Goal: Communication & Community: Share content

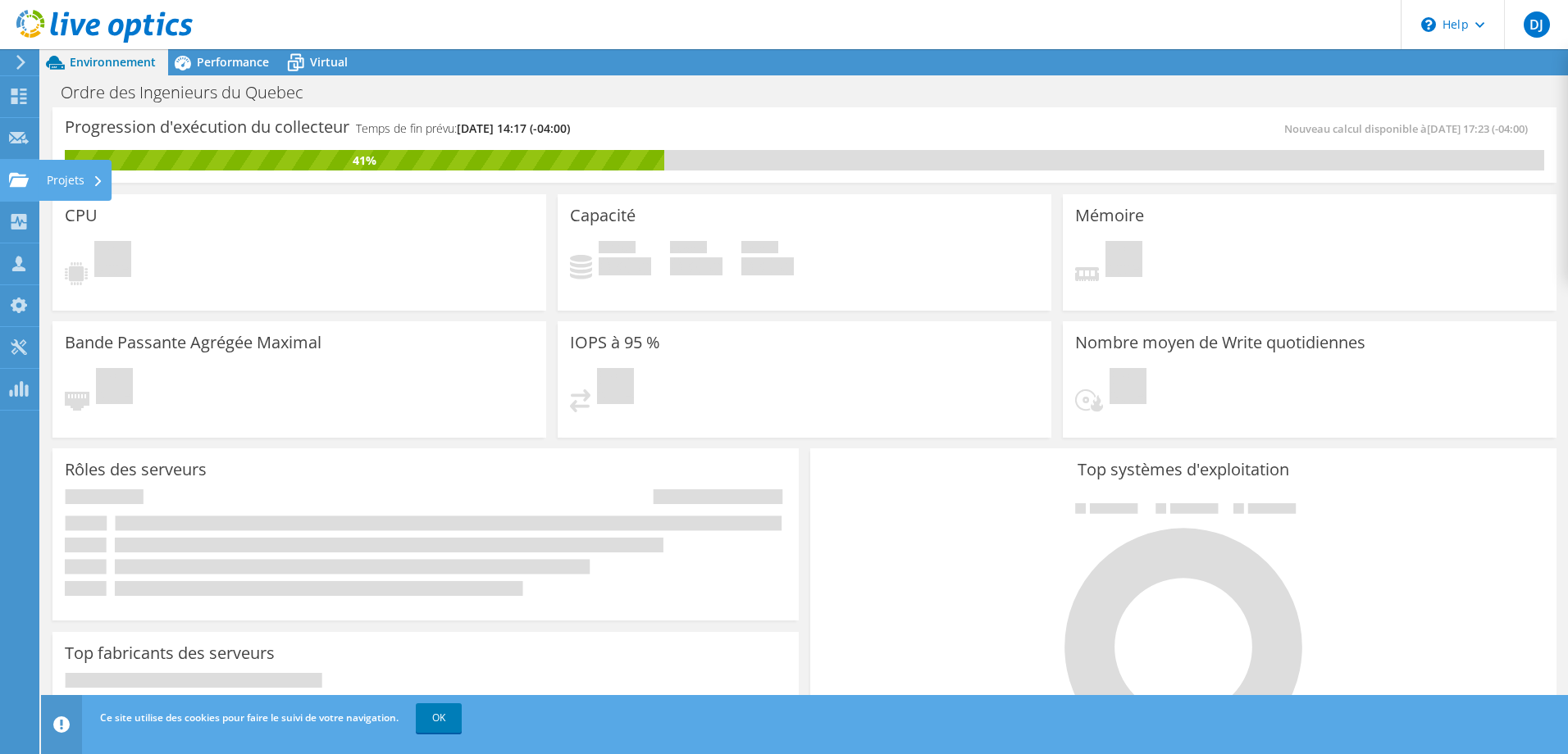
click at [47, 179] on div "Projets" at bounding box center [75, 180] width 73 height 41
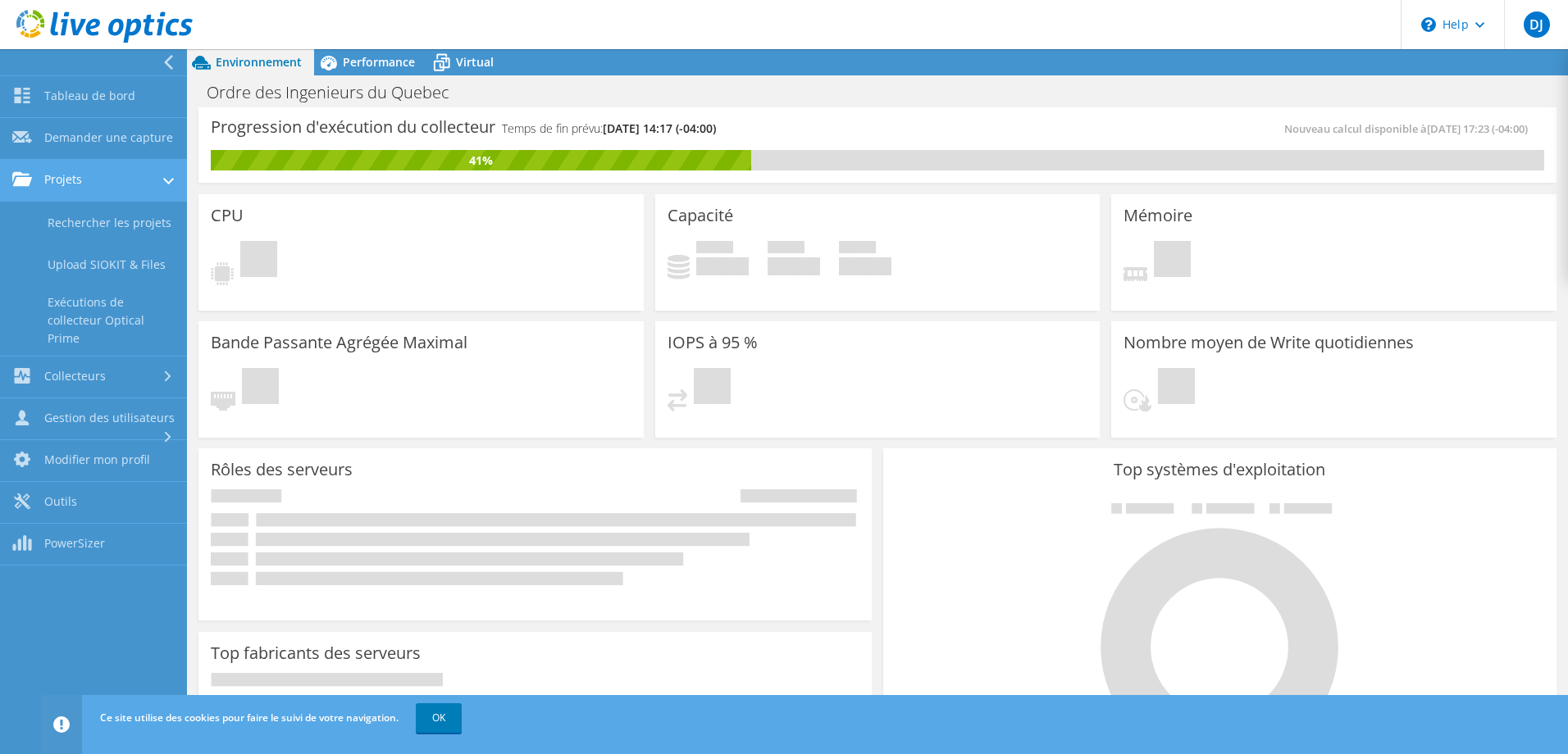
click at [66, 181] on link "Projets" at bounding box center [93, 181] width 187 height 41
click at [81, 219] on link "Rechercher les projets" at bounding box center [93, 223] width 187 height 41
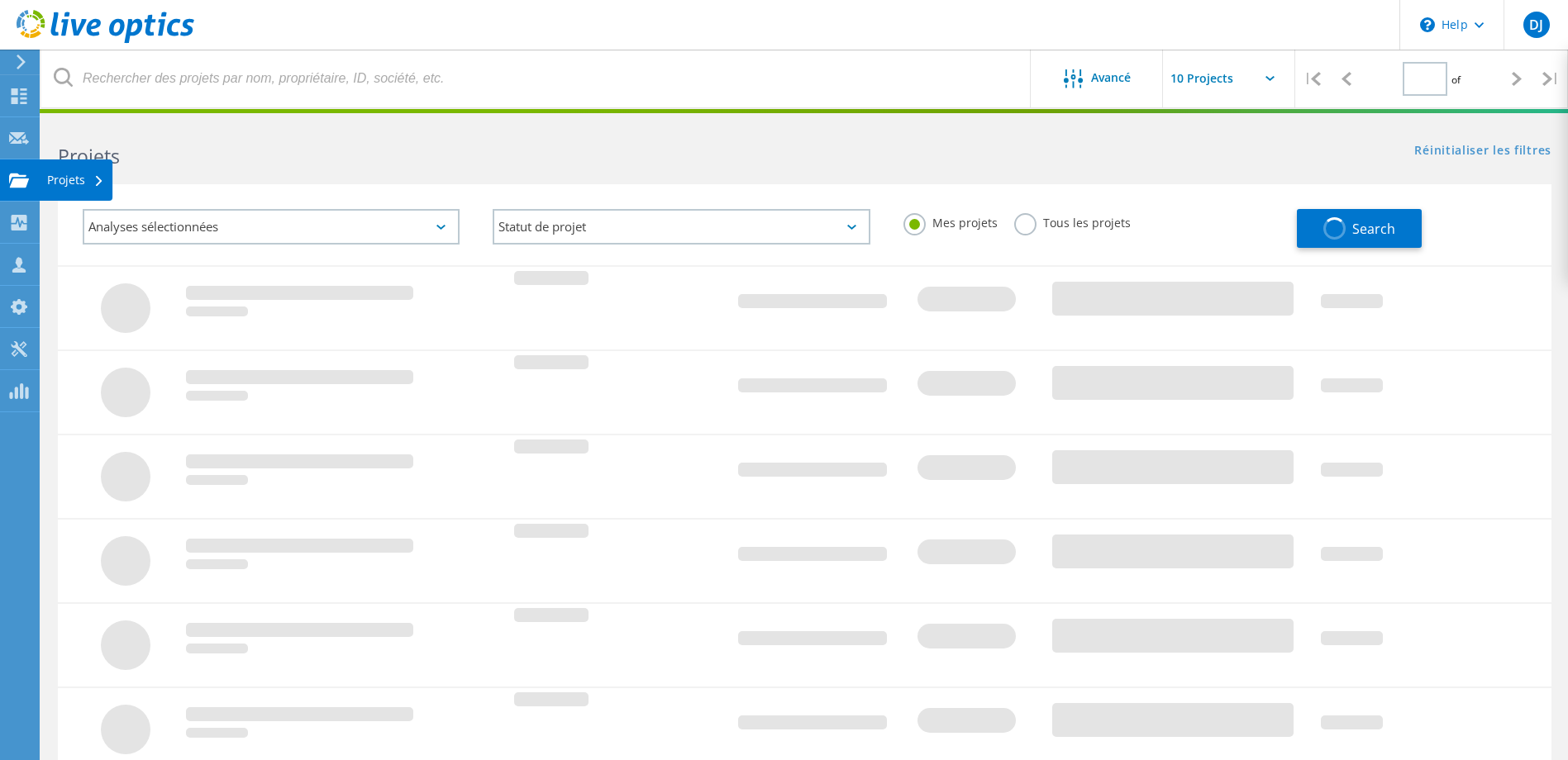
type input "1"
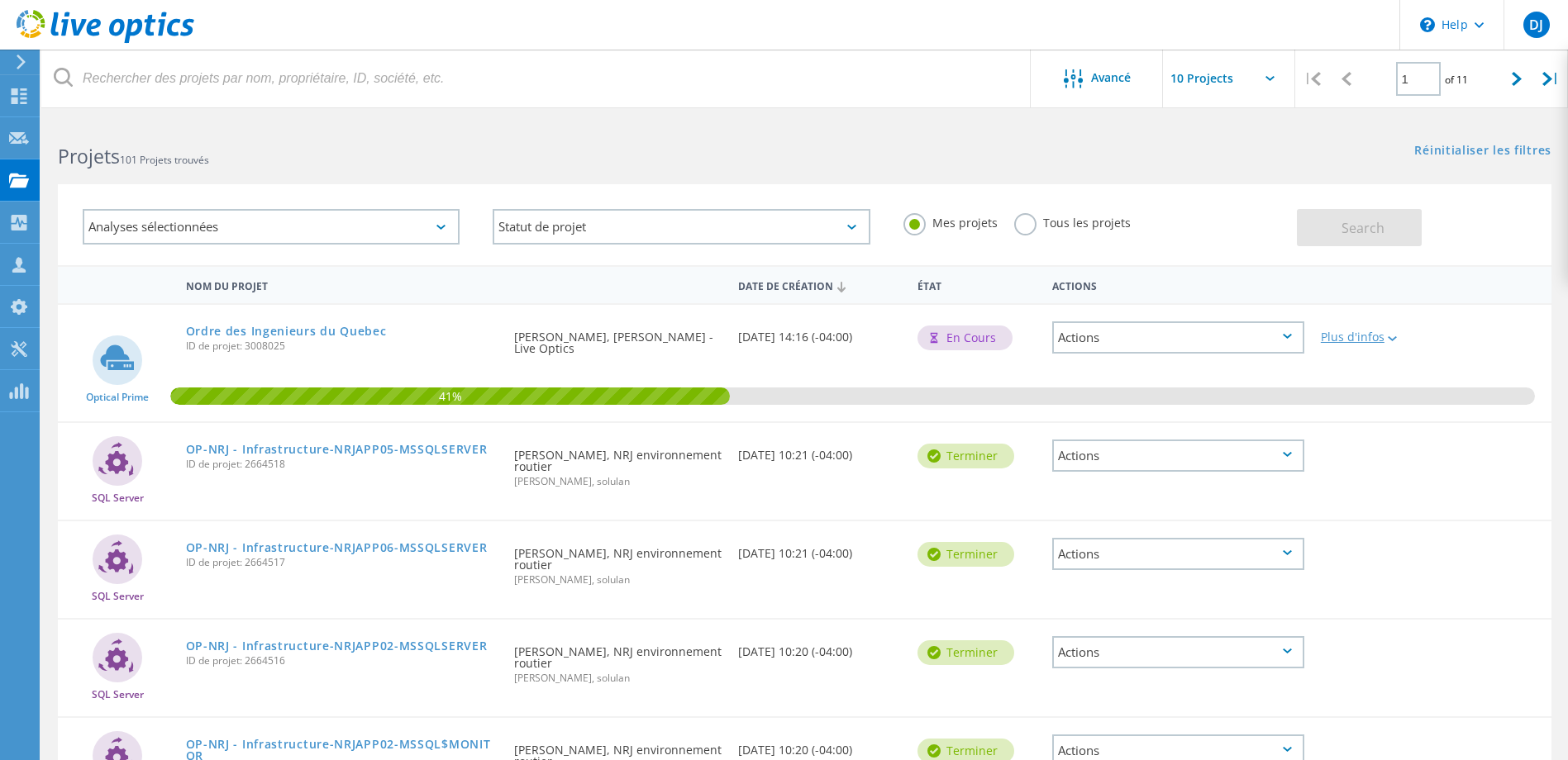
click at [1369, 340] on div "Plus d'infos" at bounding box center [1372, 337] width 104 height 11
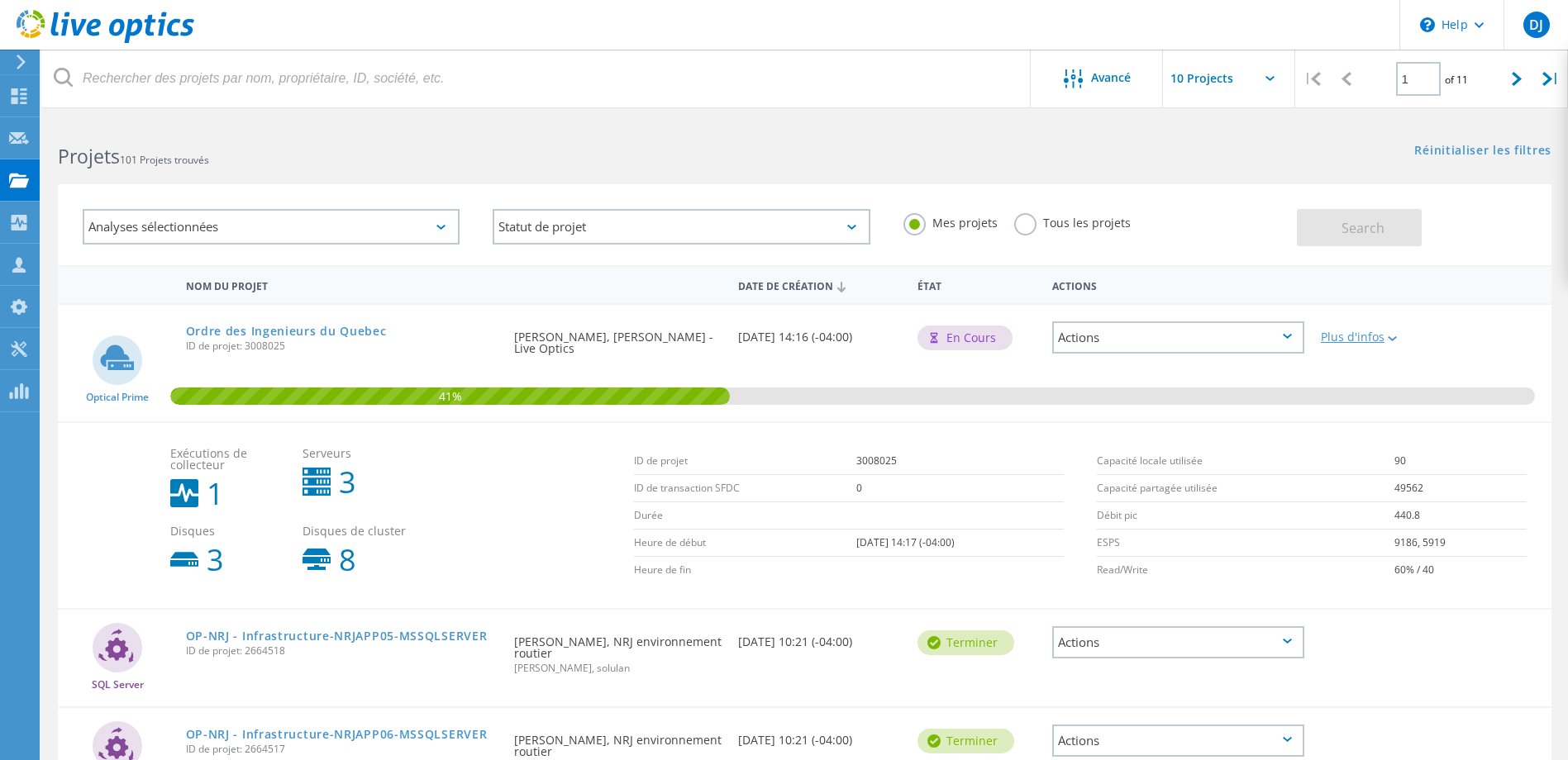
click at [1369, 340] on div "Plus d'infos" at bounding box center [1372, 337] width 104 height 11
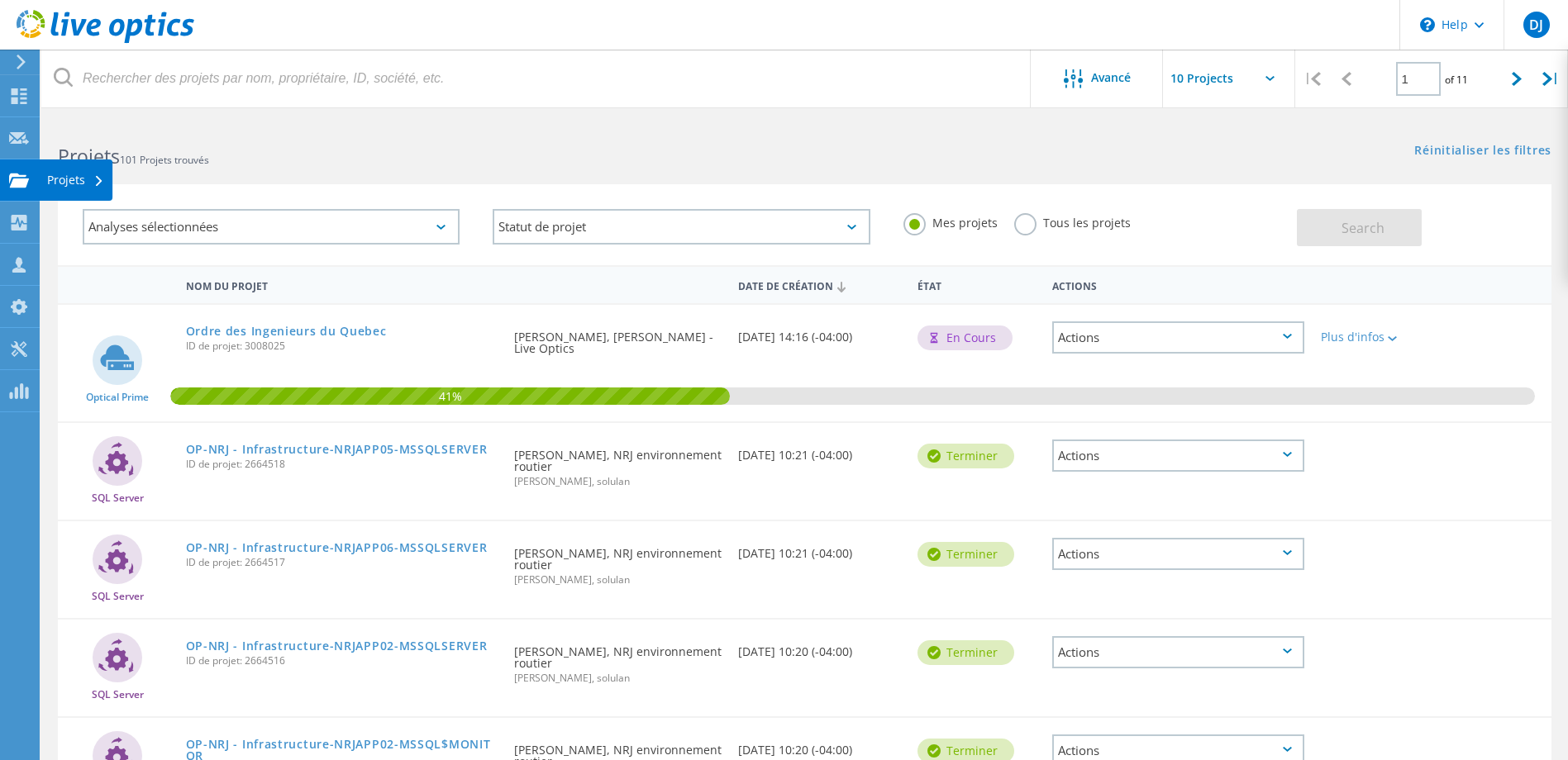
click at [16, 185] on use at bounding box center [18, 179] width 20 height 14
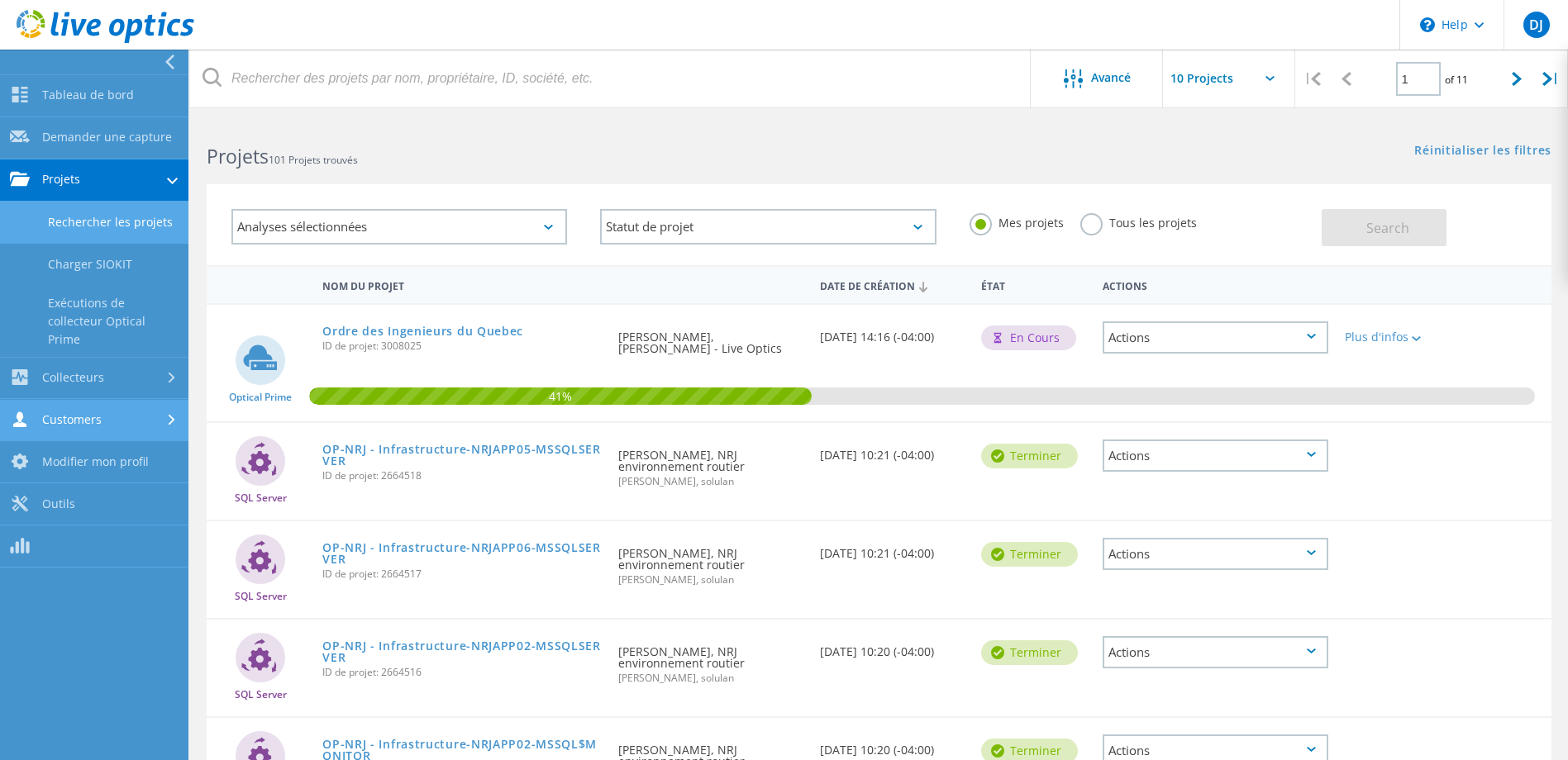
click at [123, 410] on link "Customers" at bounding box center [94, 421] width 188 height 42
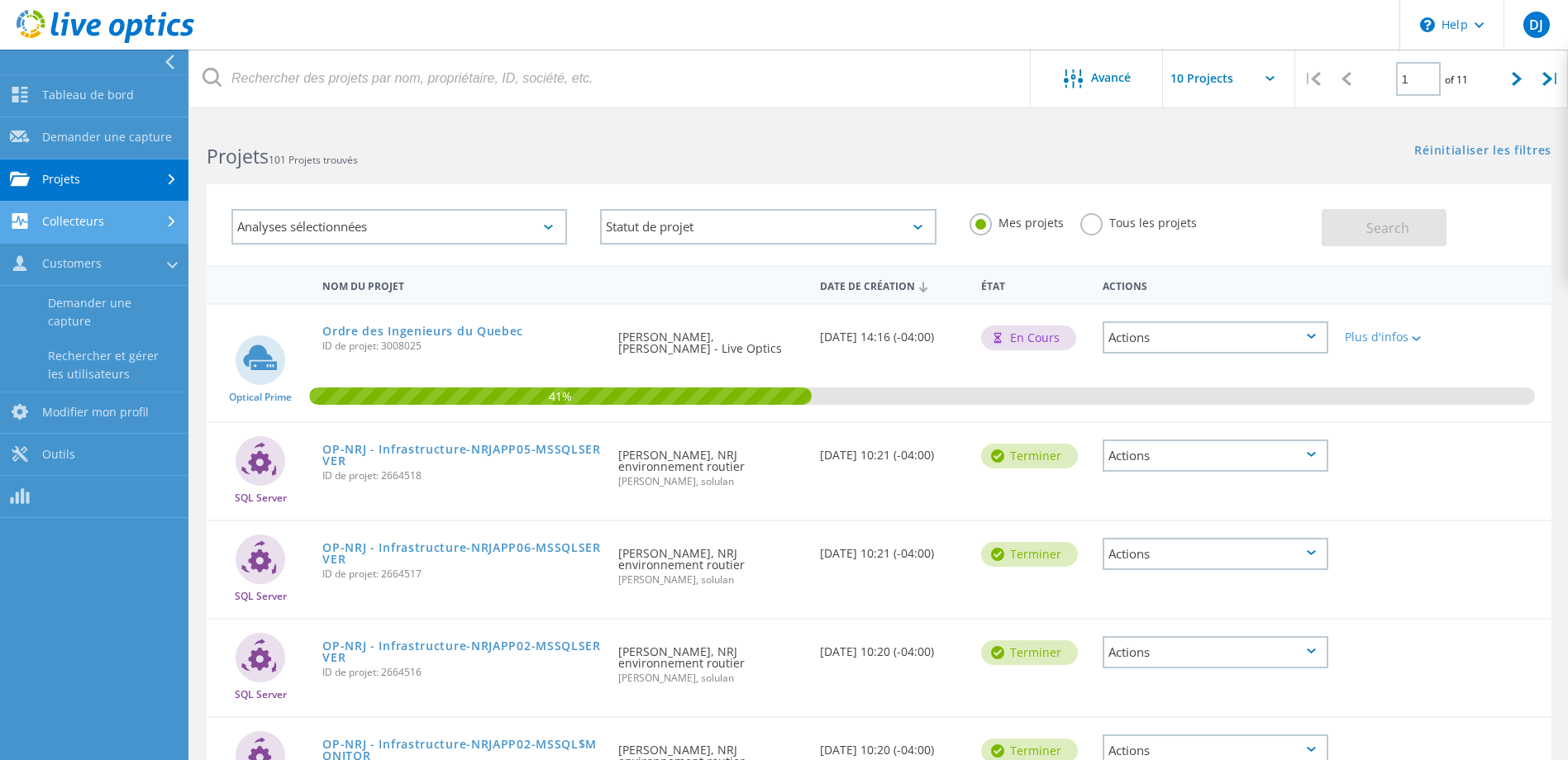
click at [79, 206] on link "Collecteurs" at bounding box center [94, 223] width 188 height 42
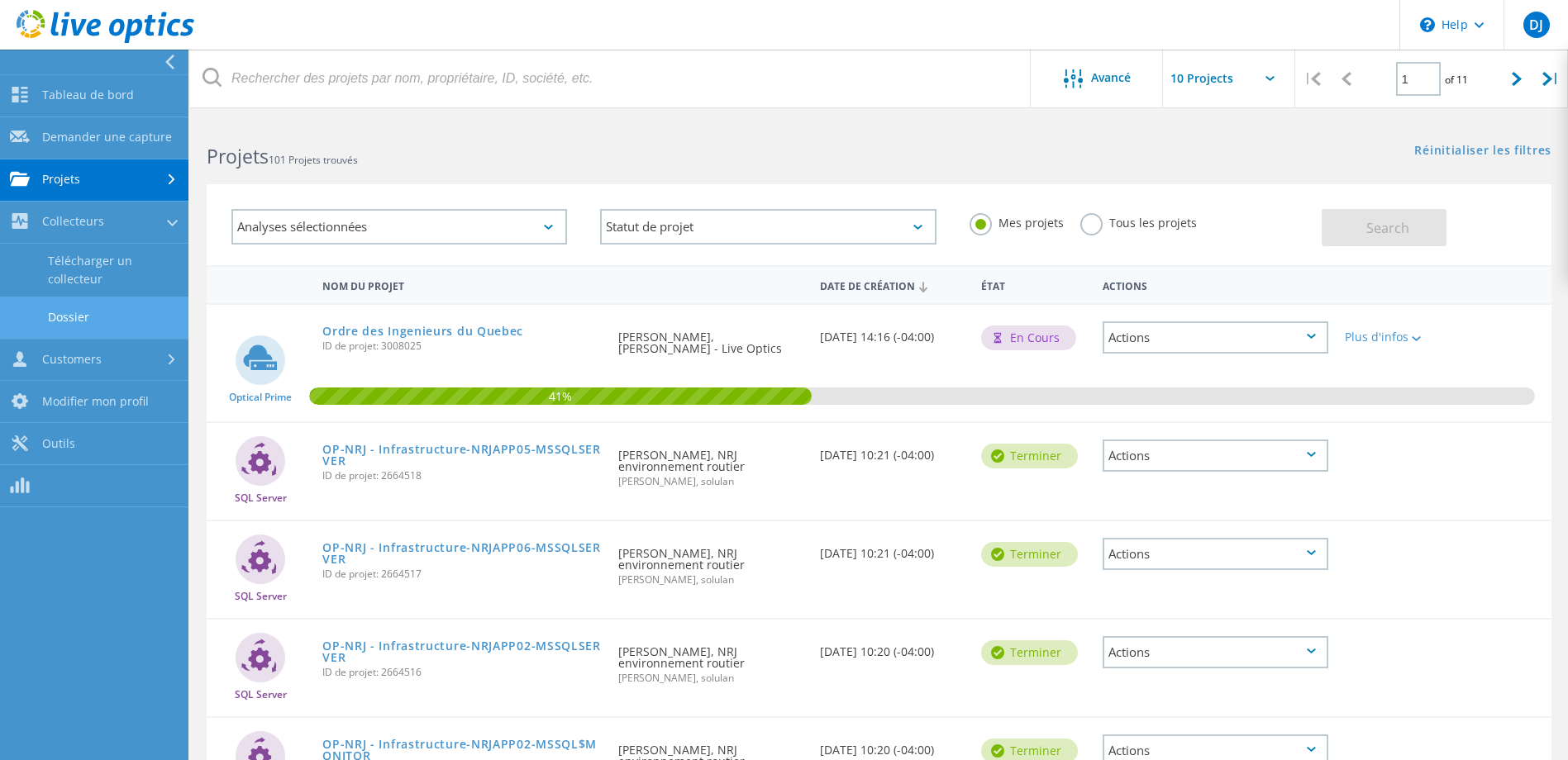
click at [96, 319] on link "Dossier" at bounding box center [94, 318] width 188 height 42
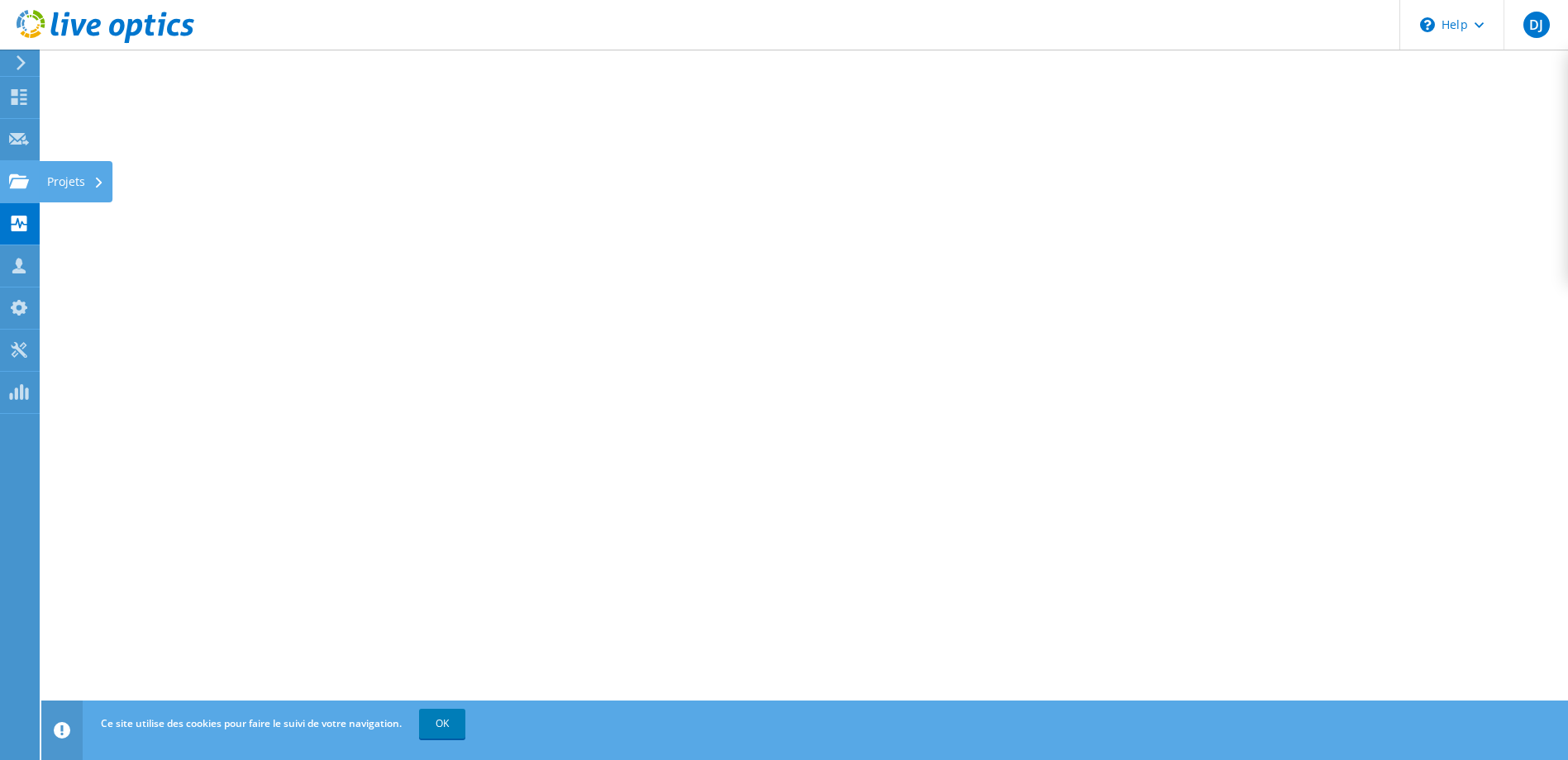
click at [24, 186] on use at bounding box center [18, 180] width 20 height 14
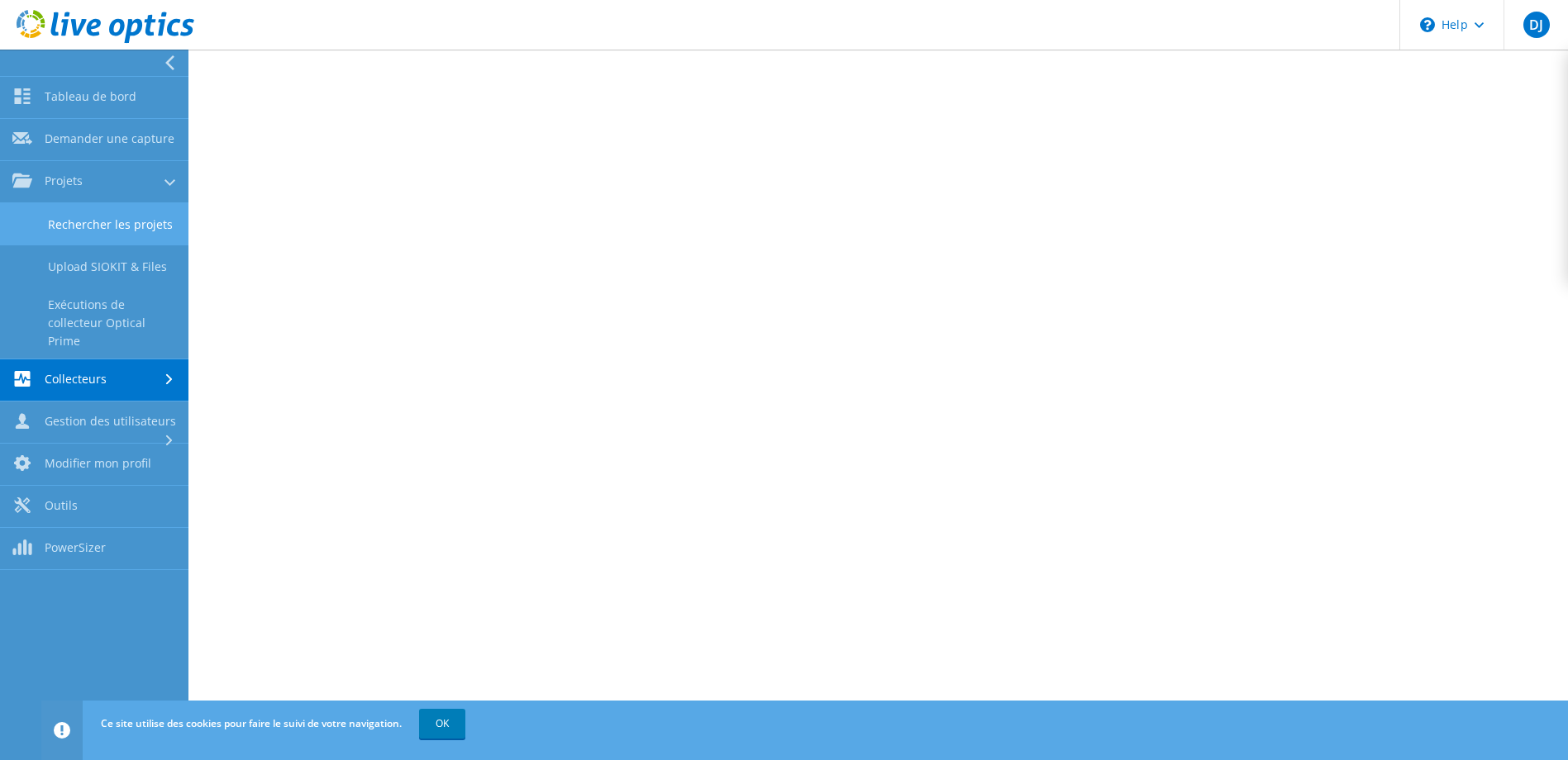
click at [104, 219] on link "Rechercher les projets" at bounding box center [94, 225] width 188 height 42
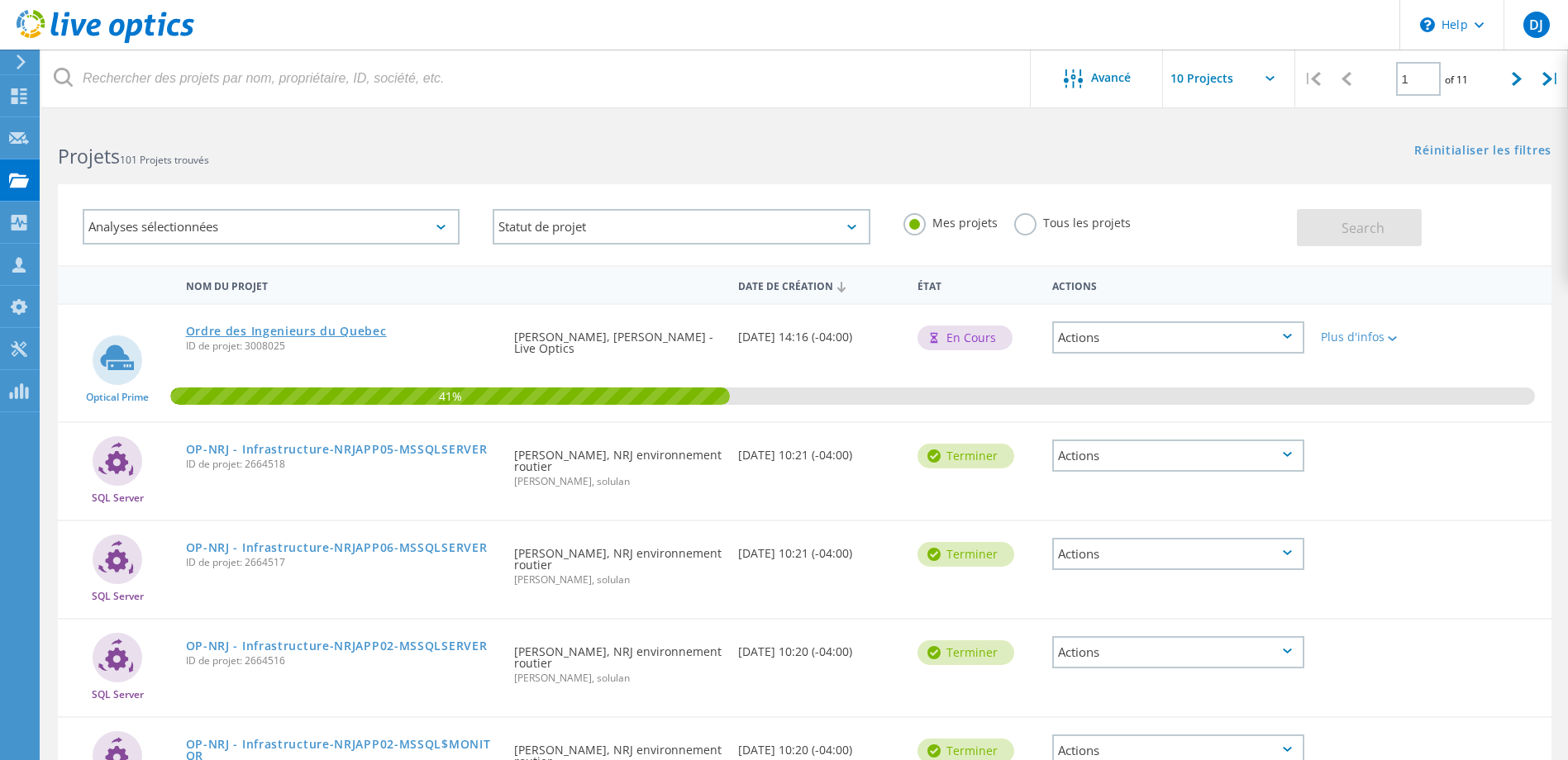
click at [291, 336] on link "Ordre des Ingenieurs du Quebec" at bounding box center [286, 331] width 201 height 11
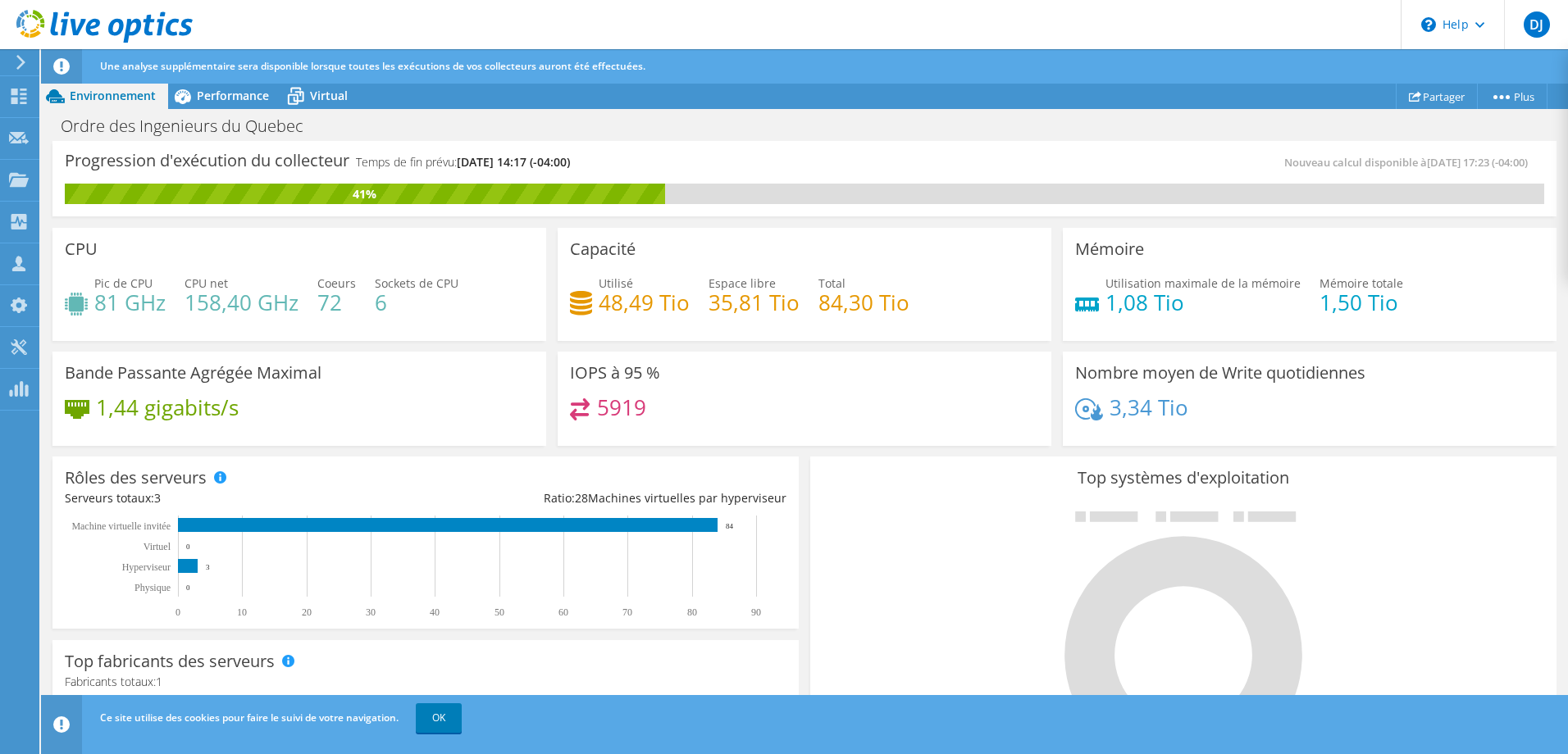
scroll to position [492, 0]
click at [451, 721] on link "OK" at bounding box center [438, 719] width 46 height 29
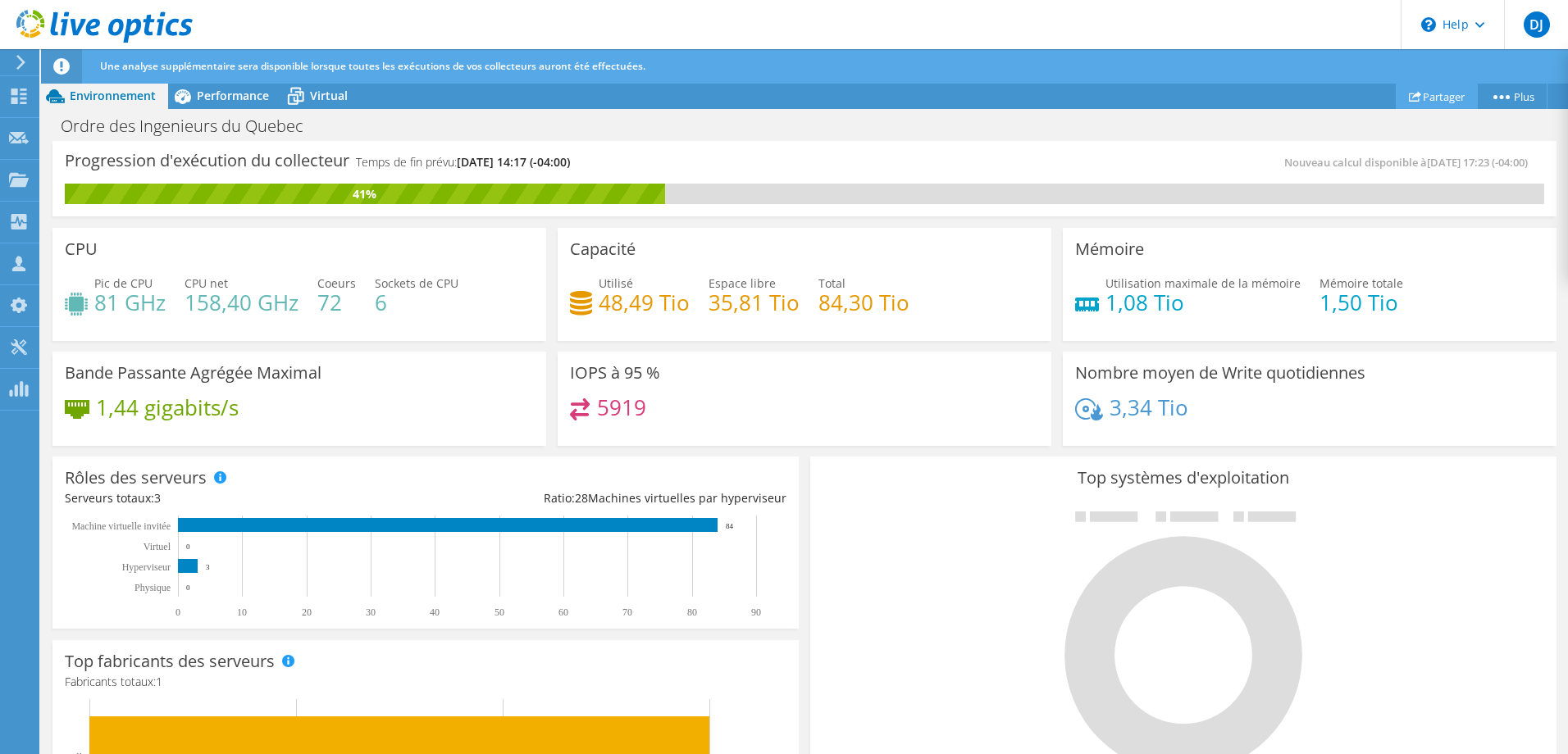
click at [1440, 92] on link "Partager" at bounding box center [1437, 96] width 82 height 25
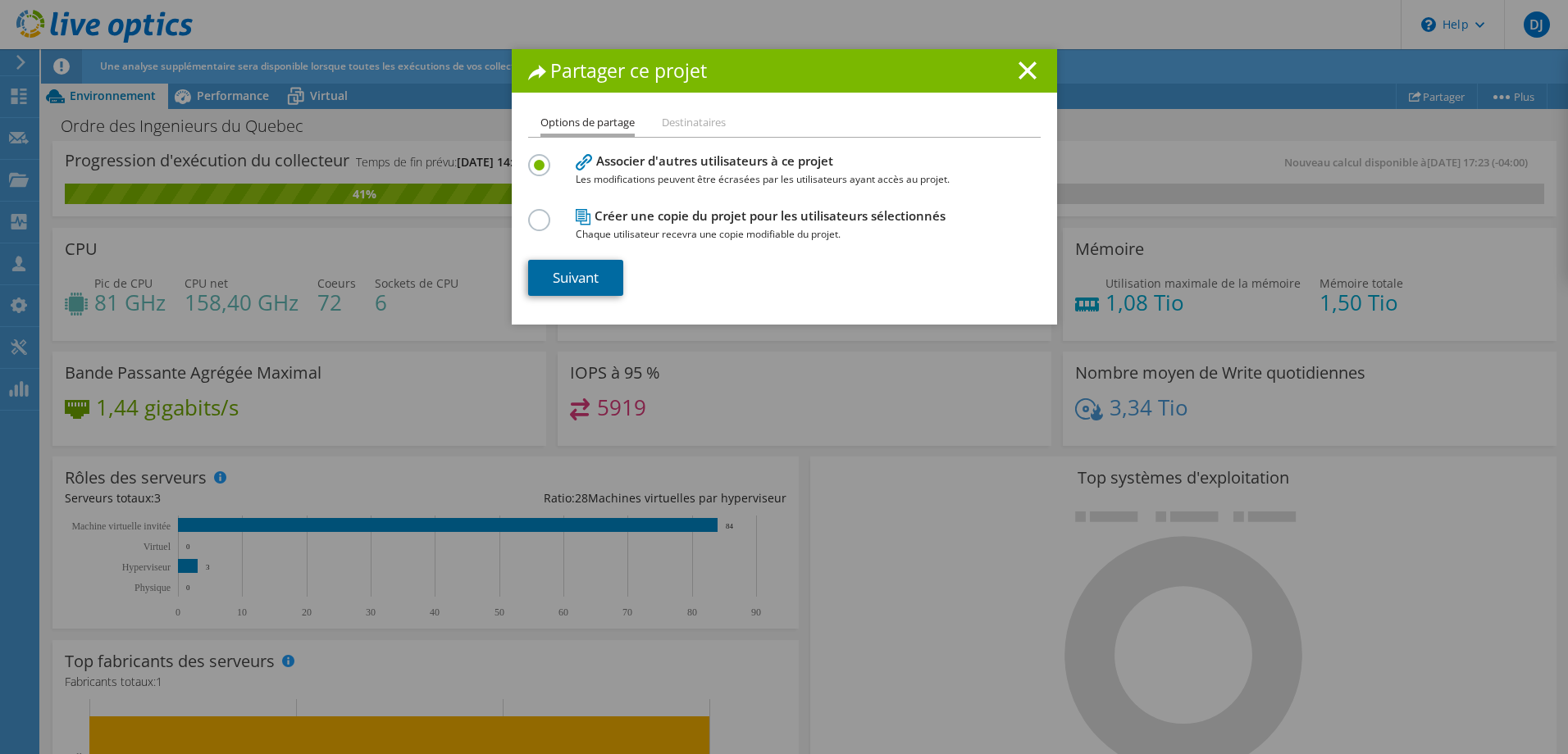
click at [575, 279] on link "Suivant" at bounding box center [575, 278] width 95 height 36
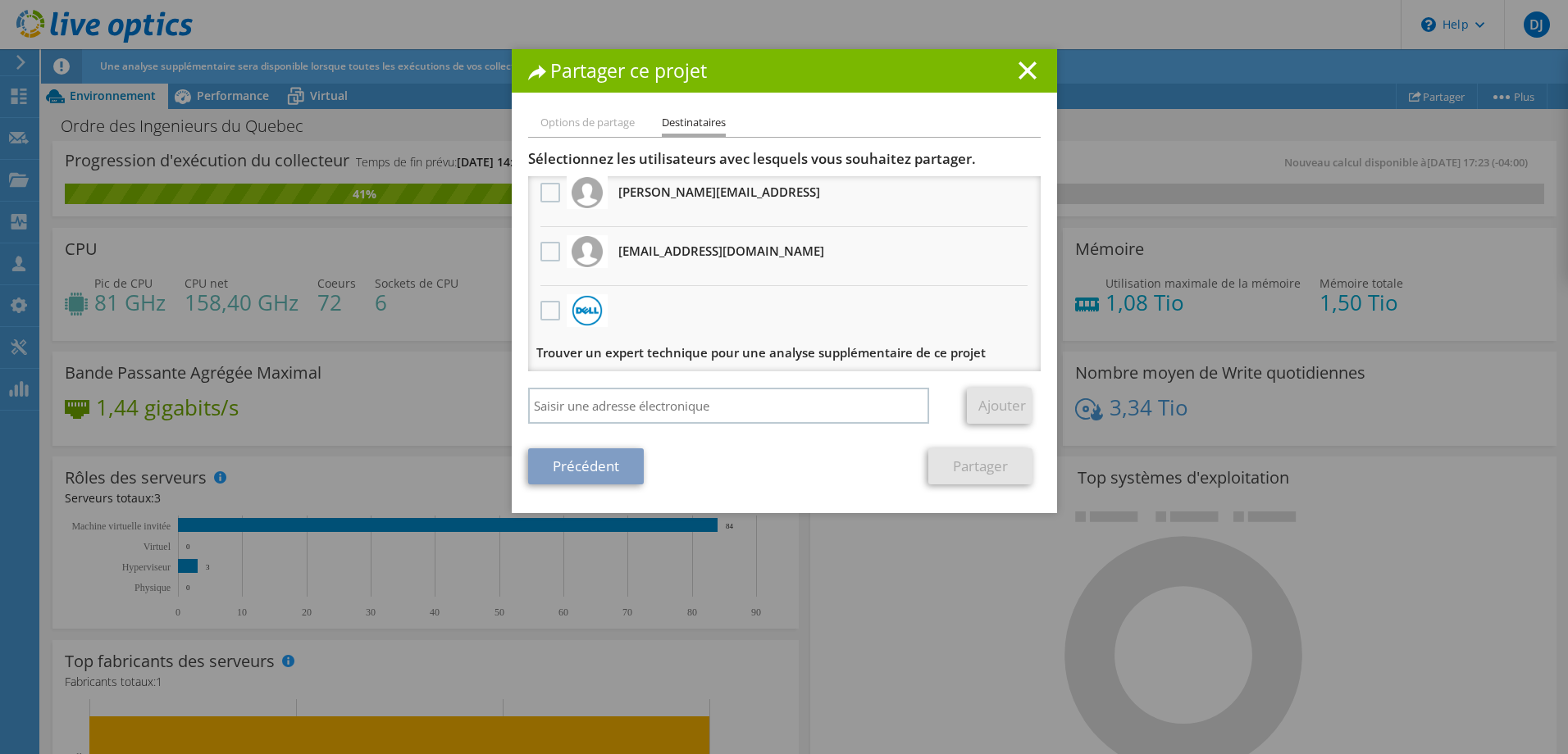
scroll to position [10, 0]
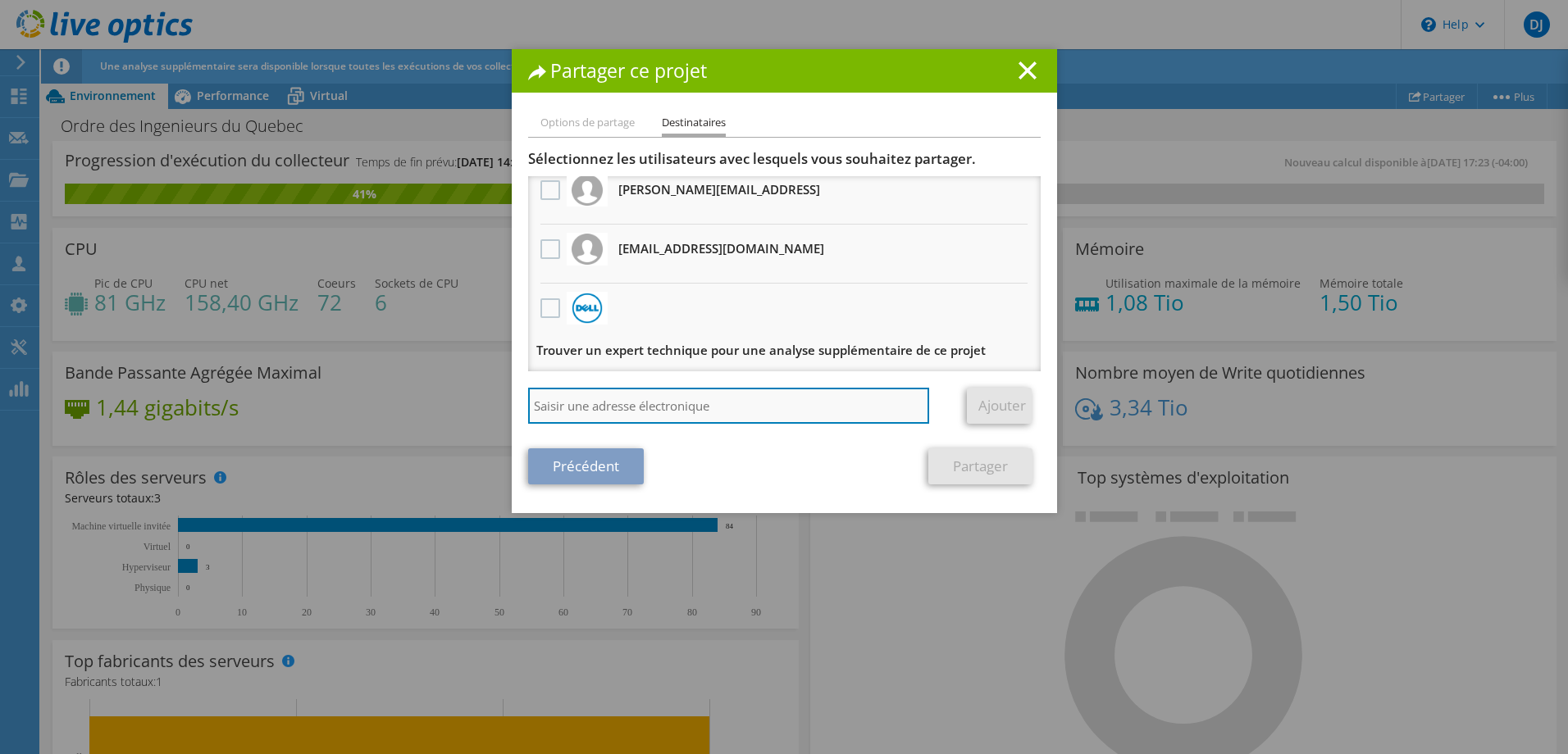
click at [616, 404] on input "search" at bounding box center [728, 406] width 402 height 36
click at [695, 402] on input "search" at bounding box center [728, 406] width 402 height 36
paste input ""[PERSON_NAME]" <[EMAIL_ADDRESS][DOMAIN_NAME]>"
drag, startPoint x: 686, startPoint y: 401, endPoint x: 506, endPoint y: 409, distance: 180.2
click at [511, 409] on div "Options de partage Destinataires Associer d'autres utilisateurs à ce projet Les…" at bounding box center [784, 313] width 545 height 400
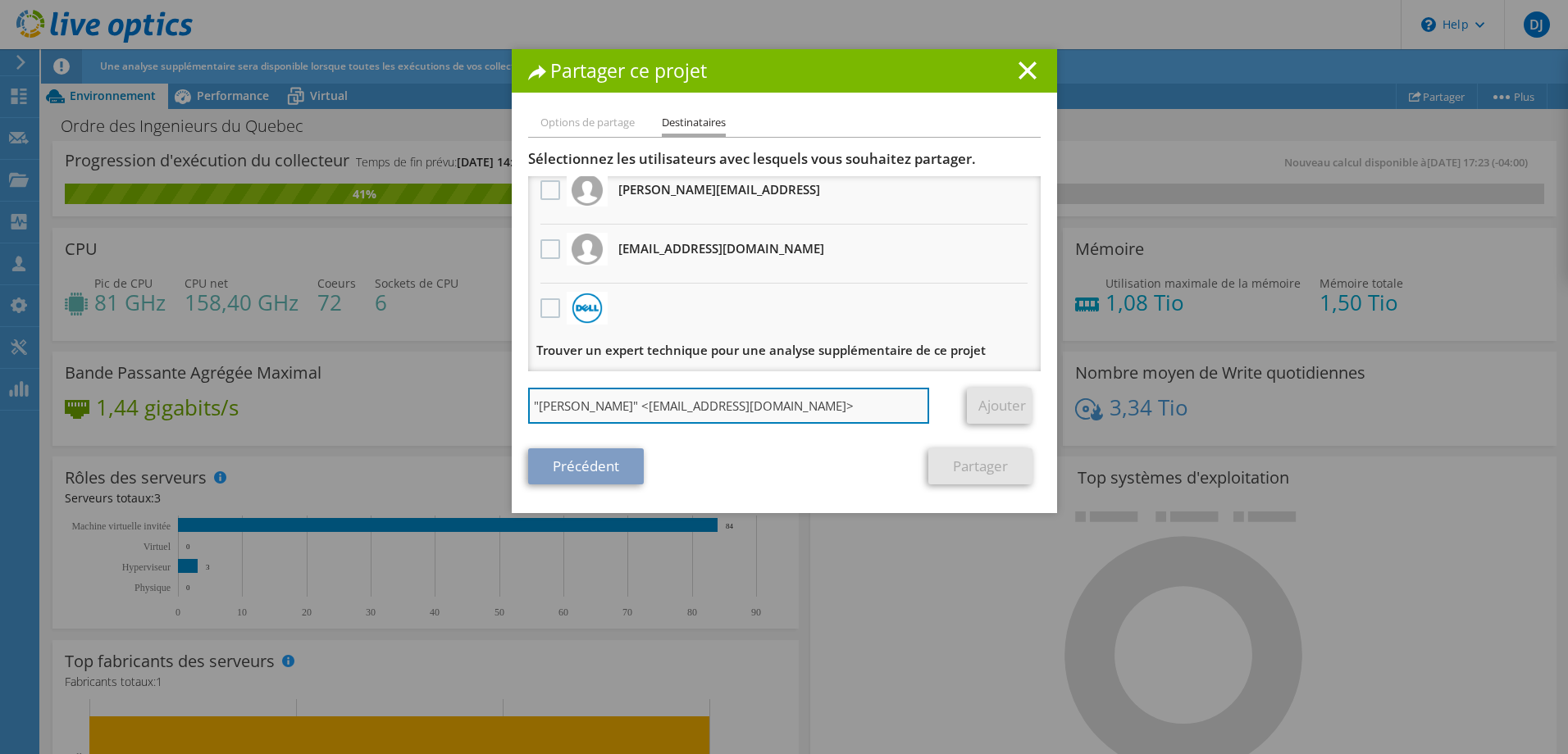
click at [652, 421] on input ""[PERSON_NAME]" <[EMAIL_ADDRESS][DOMAIN_NAME]>" at bounding box center [728, 406] width 402 height 36
drag, startPoint x: 676, startPoint y: 402, endPoint x: 517, endPoint y: 410, distance: 159.2
click at [517, 410] on div "Options de partage Destinataires Associer d'autres utilisateurs à ce projet Les…" at bounding box center [784, 313] width 545 height 400
click at [530, 402] on input "<[EMAIL_ADDRESS][DOMAIN_NAME]>" at bounding box center [728, 406] width 402 height 36
click at [536, 402] on input "<[EMAIL_ADDRESS][DOMAIN_NAME]>" at bounding box center [728, 406] width 402 height 36
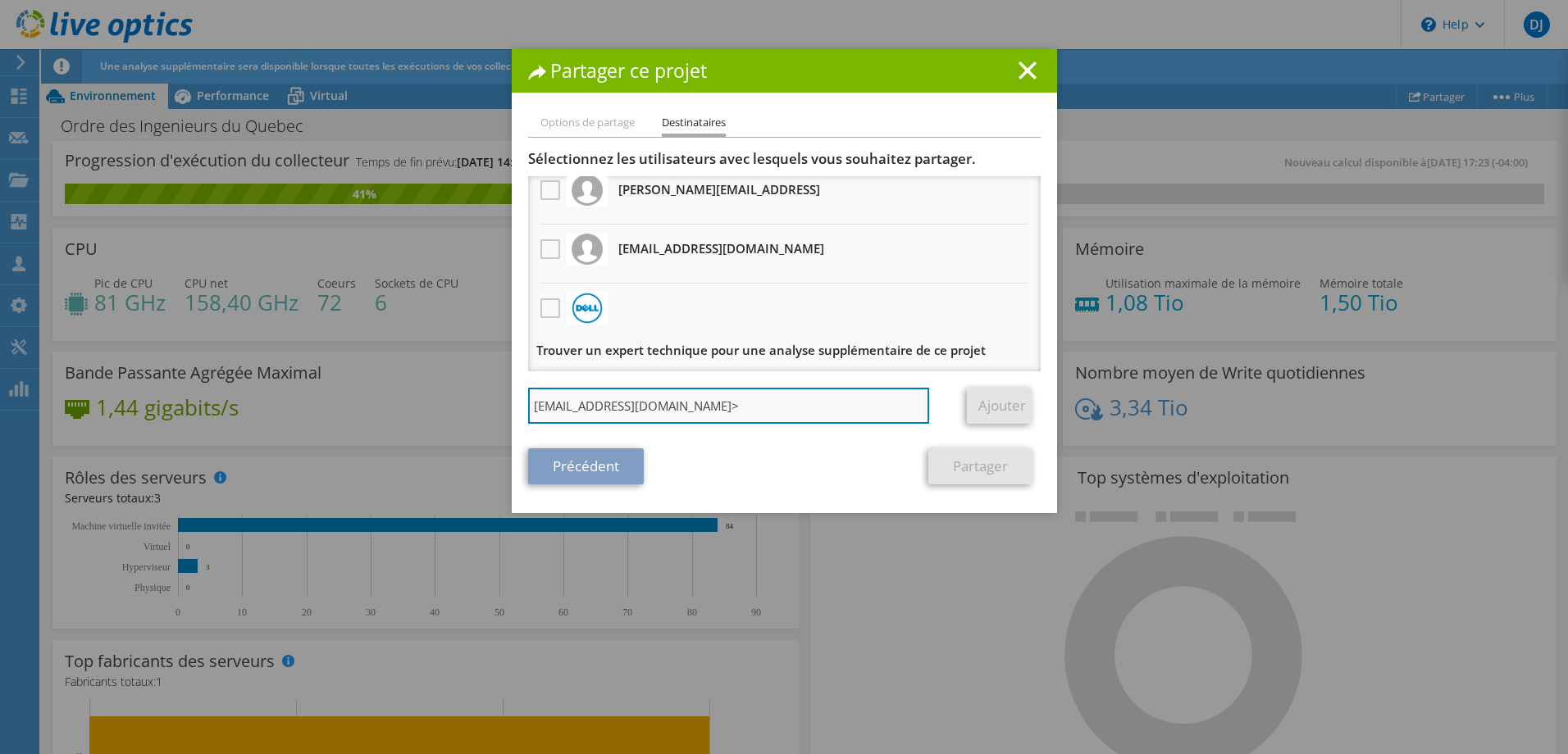
click at [672, 400] on input "[EMAIL_ADDRESS][DOMAIN_NAME]>" at bounding box center [728, 406] width 402 height 36
type input "[EMAIL_ADDRESS][DOMAIN_NAME]"
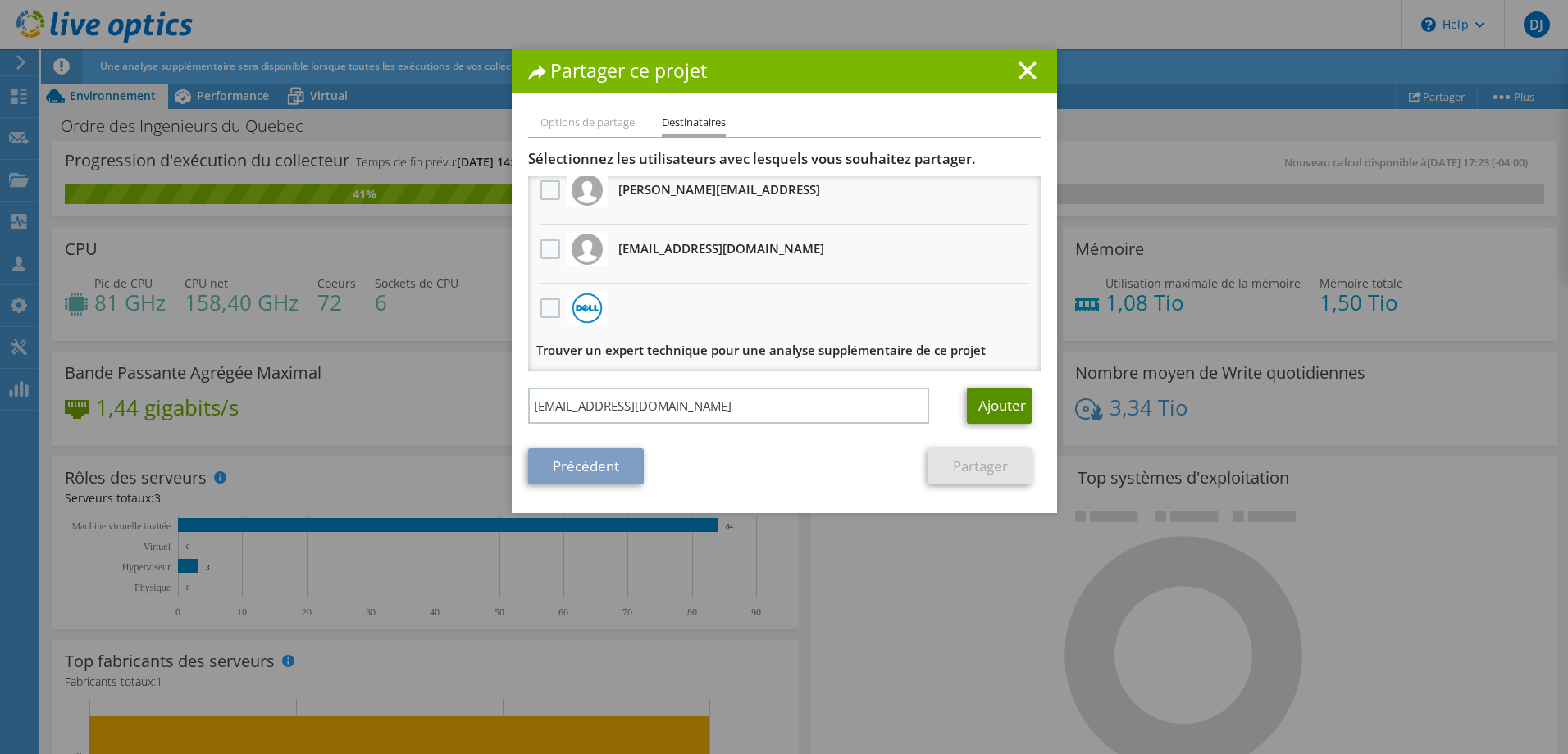
click at [990, 402] on link "Ajouter" at bounding box center [999, 406] width 65 height 36
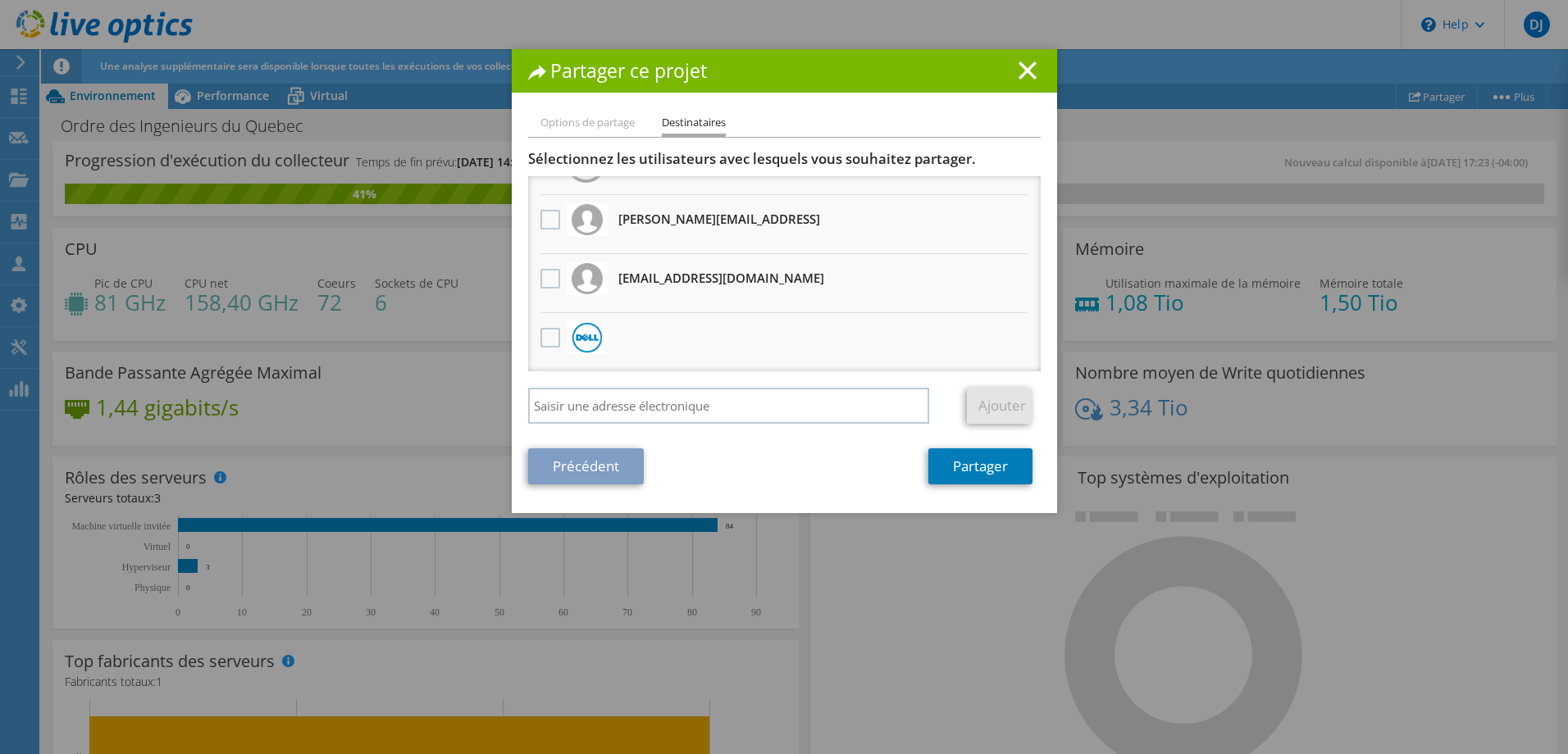
scroll to position [0, 0]
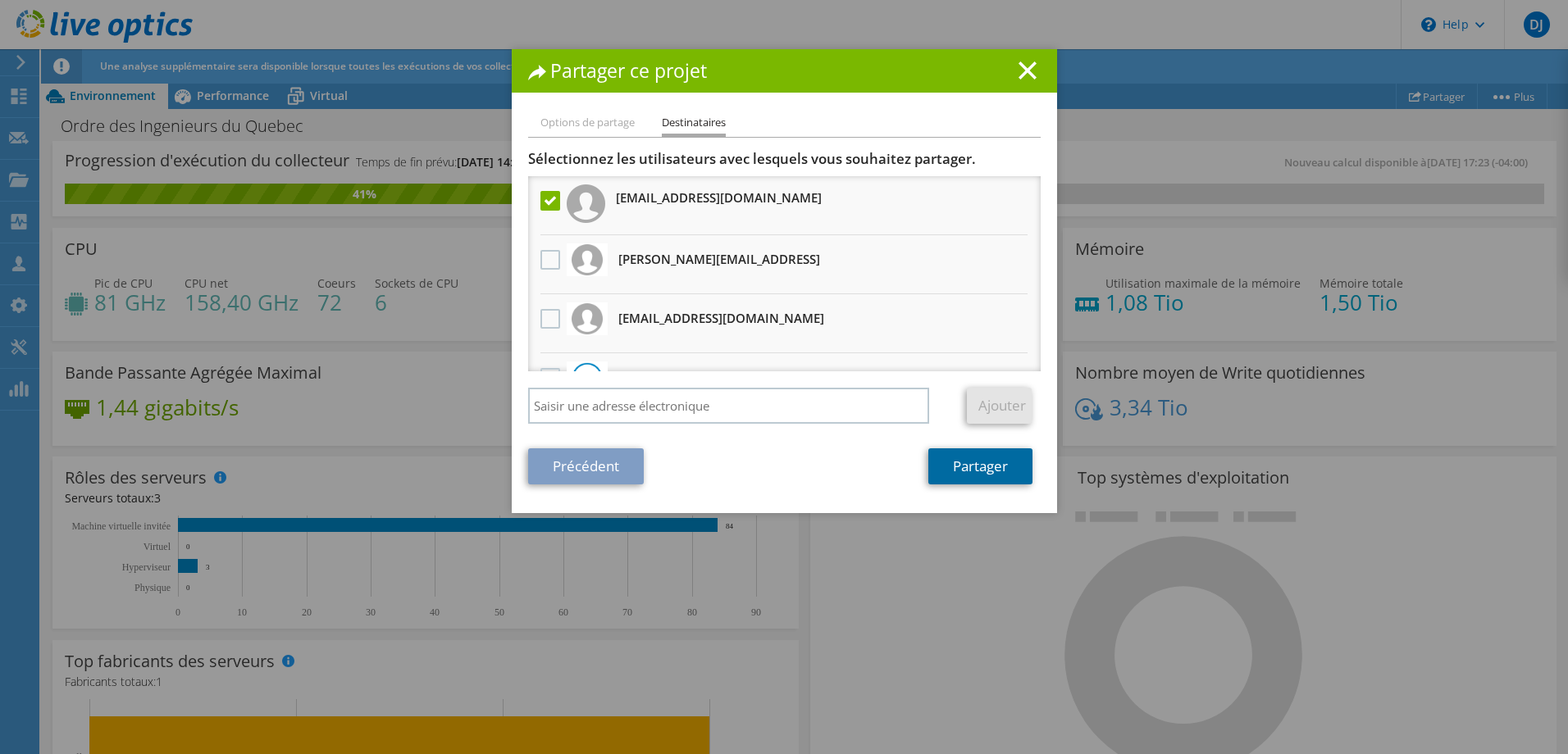
click at [983, 474] on link "Partager" at bounding box center [981, 466] width 105 height 36
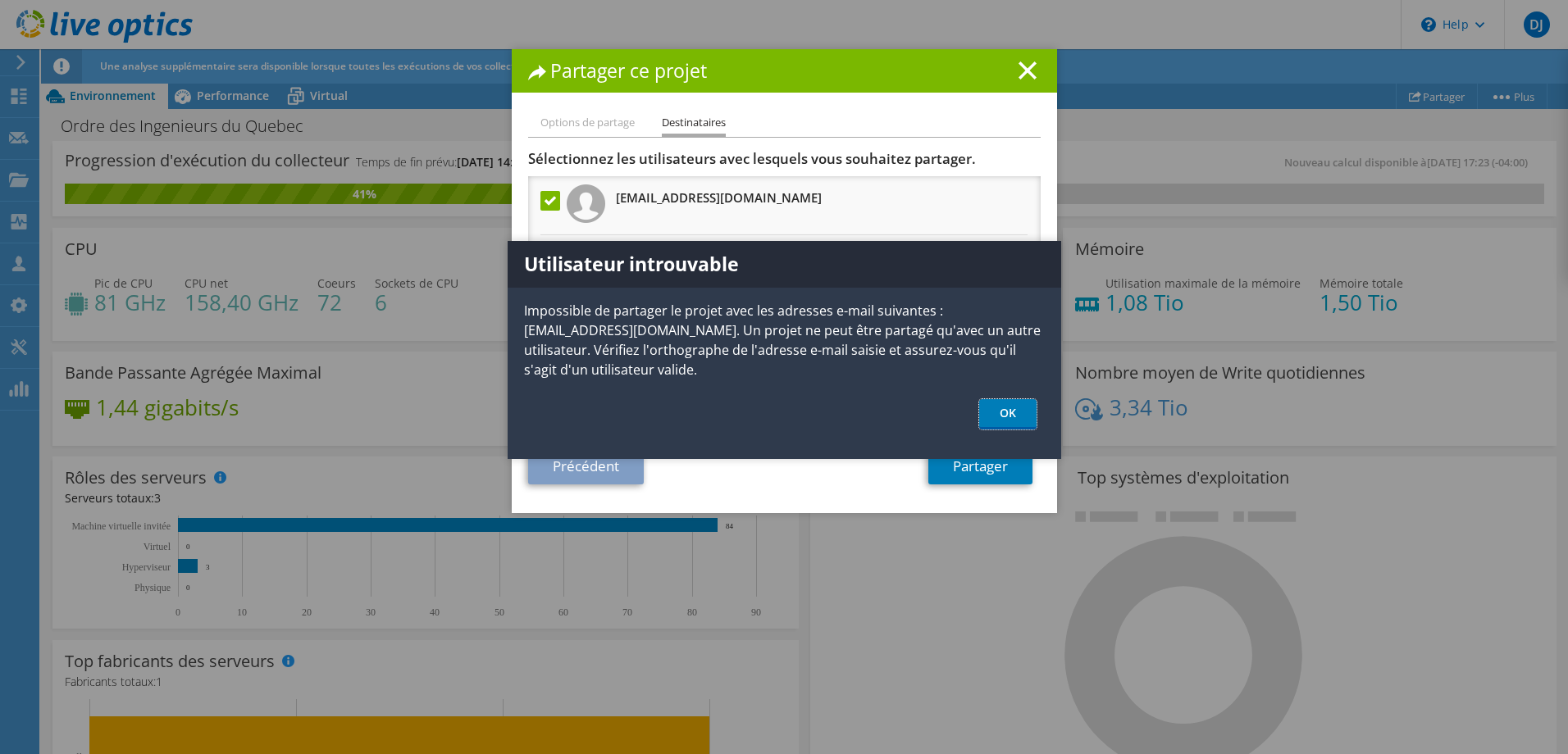
click at [1022, 415] on link "OK" at bounding box center [1008, 414] width 57 height 30
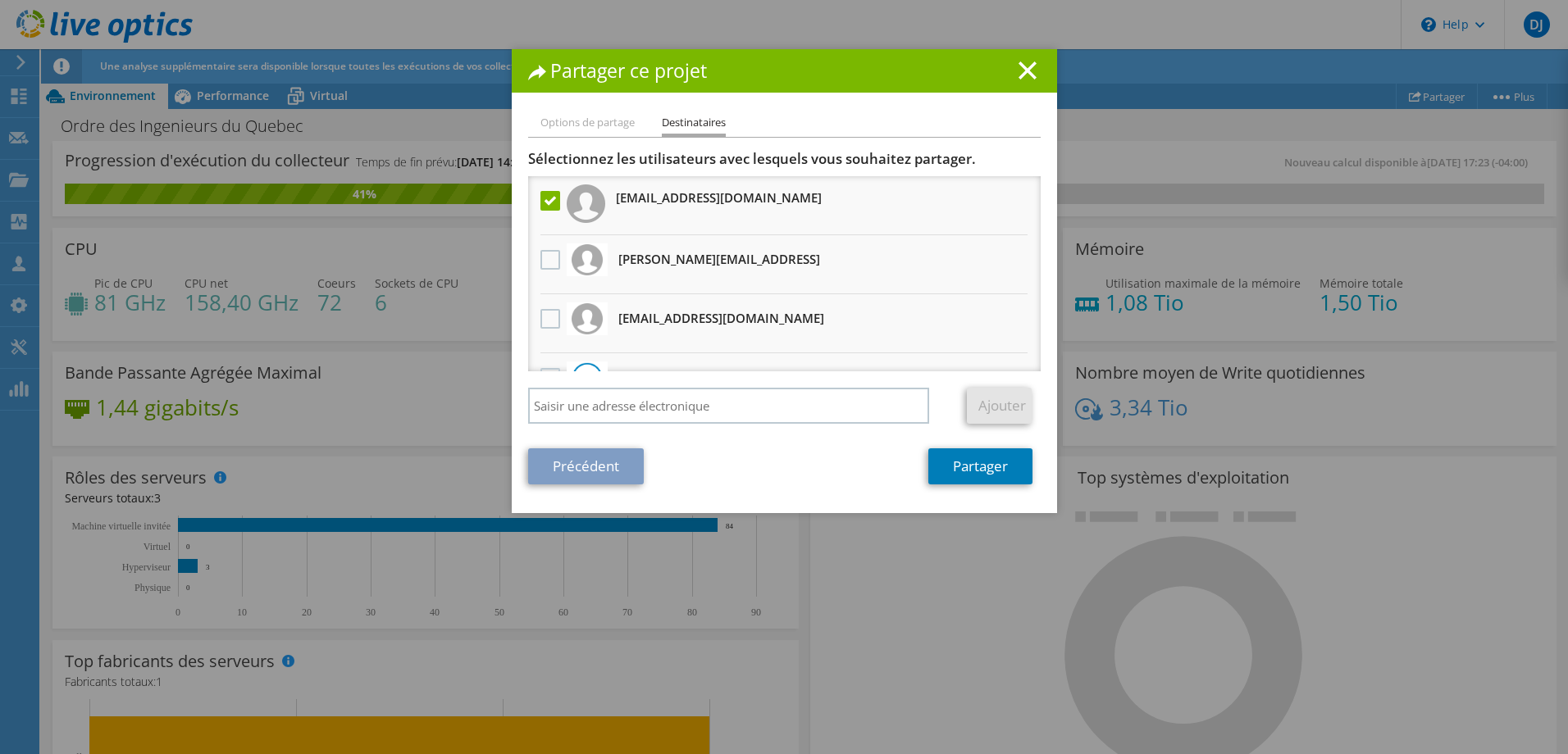
click at [1019, 68] on icon at bounding box center [1027, 70] width 18 height 18
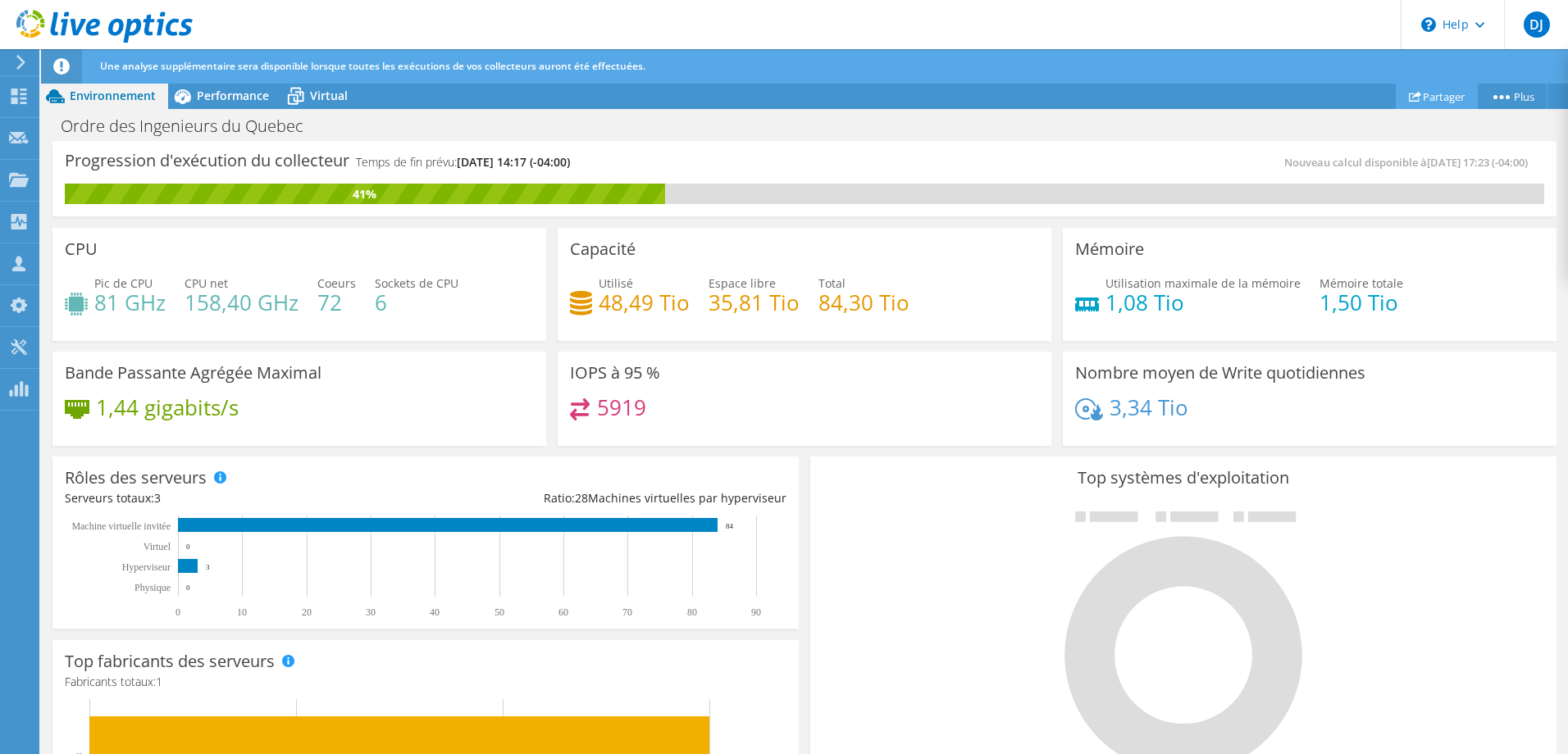
click at [1425, 99] on link "Partager" at bounding box center [1437, 96] width 82 height 25
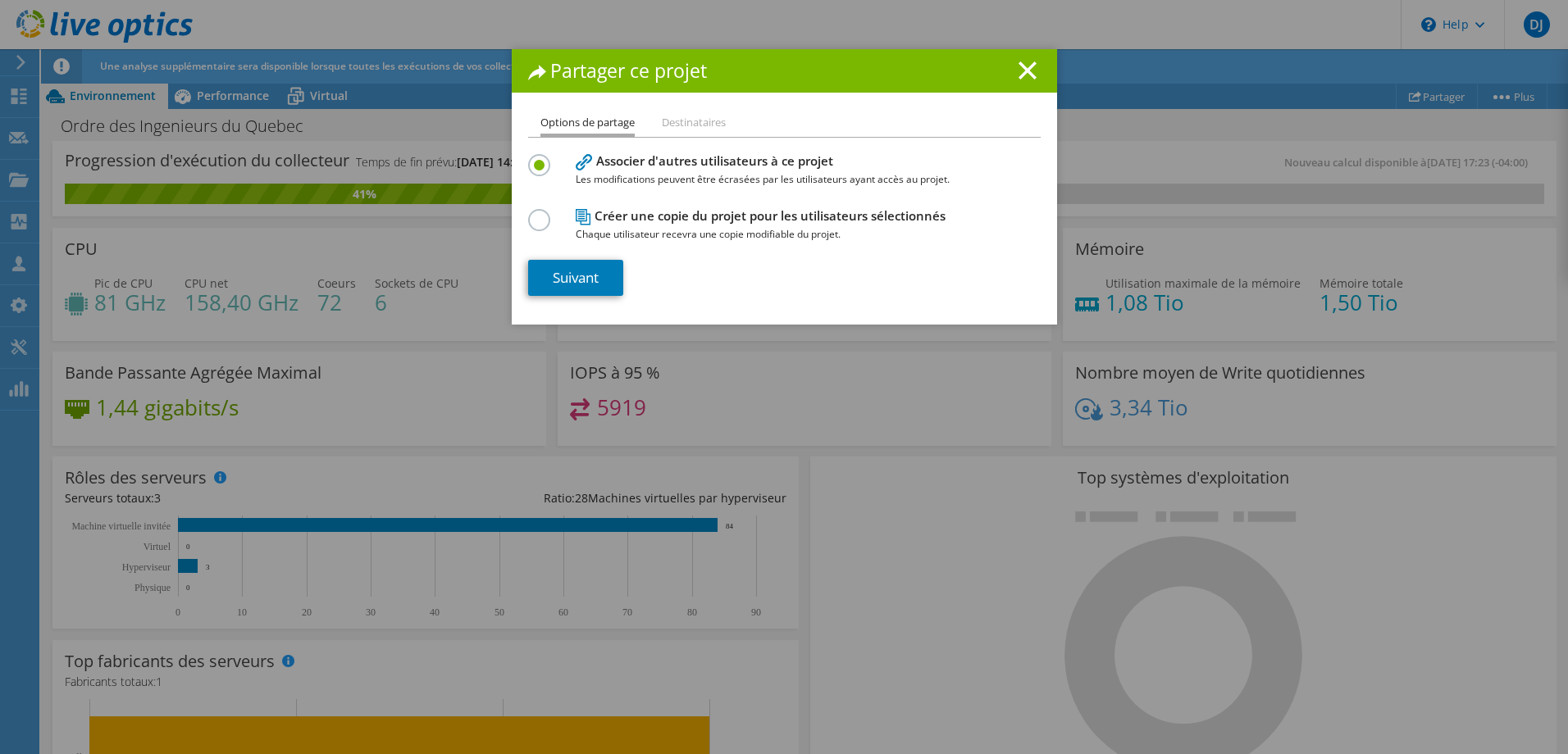
click at [561, 218] on div "Créer une copie du projet pour les utilisateurs sélectionnés Chaque utilisateur…" at bounding box center [784, 224] width 512 height 39
click at [544, 217] on div at bounding box center [542, 218] width 29 height 18
click at [537, 213] on label at bounding box center [542, 211] width 29 height 4
click at [0, 0] on input "radio" at bounding box center [0, 0] width 0 height 0
click at [1019, 66] on line at bounding box center [1027, 70] width 16 height 16
